Goal: Complete application form: Complete application form

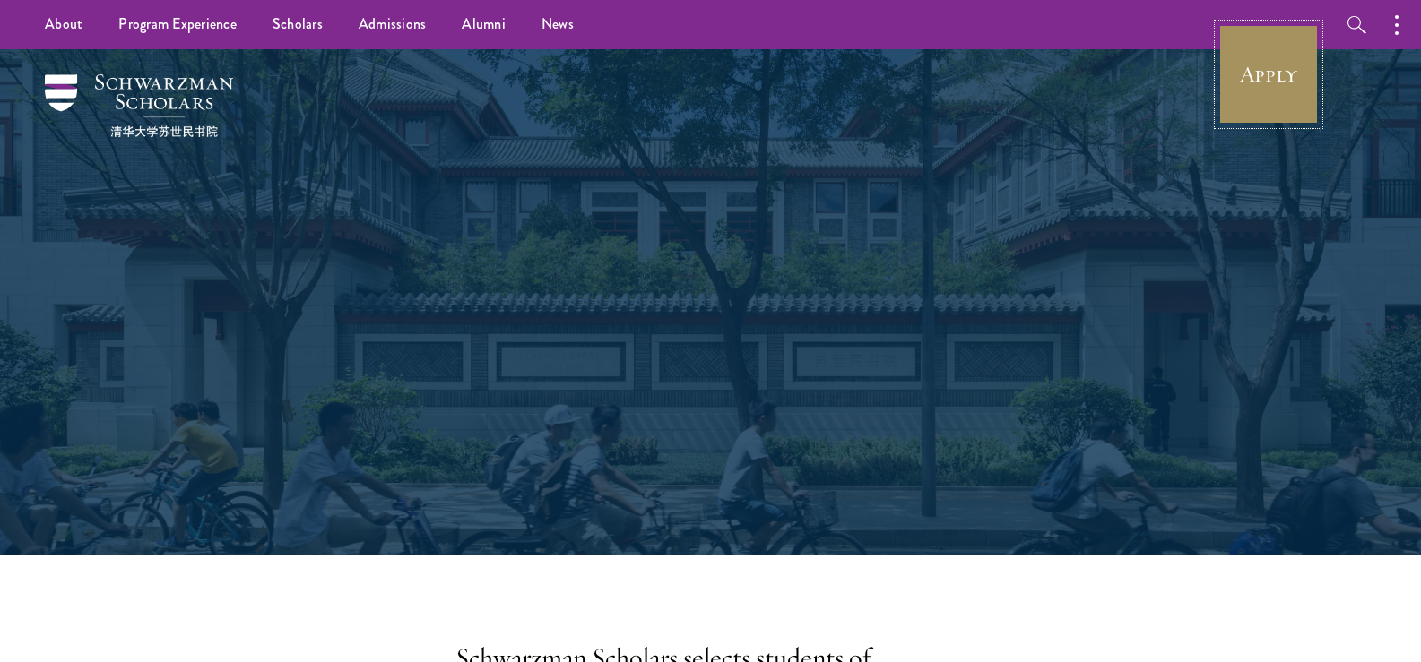
click at [1277, 74] on link "Apply" at bounding box center [1268, 74] width 100 height 100
click at [1283, 67] on link "Apply" at bounding box center [1268, 74] width 100 height 100
